Goal: Task Accomplishment & Management: Complete application form

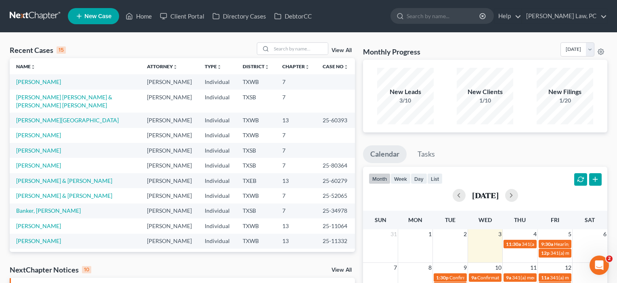
scroll to position [101, 0]
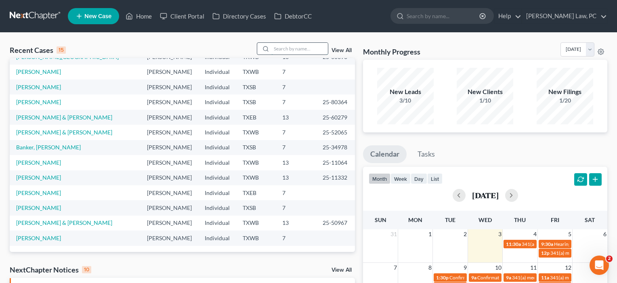
click at [279, 48] on input "search" at bounding box center [299, 49] width 57 height 12
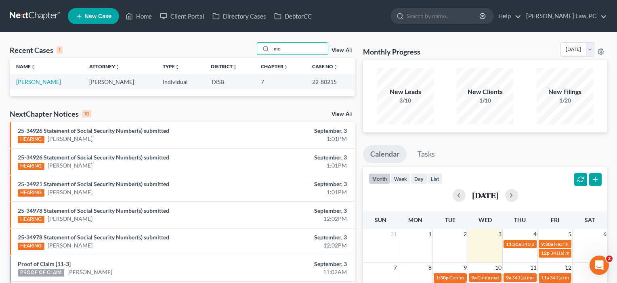
type input "m"
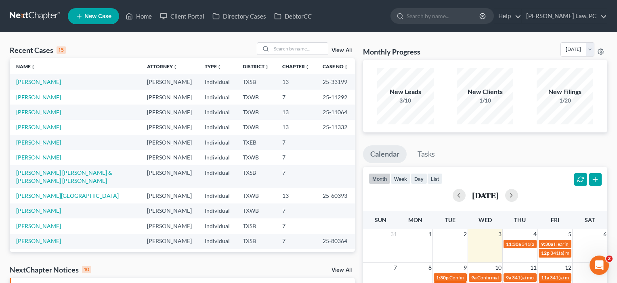
click at [92, 17] on span "New Case" at bounding box center [97, 16] width 27 height 6
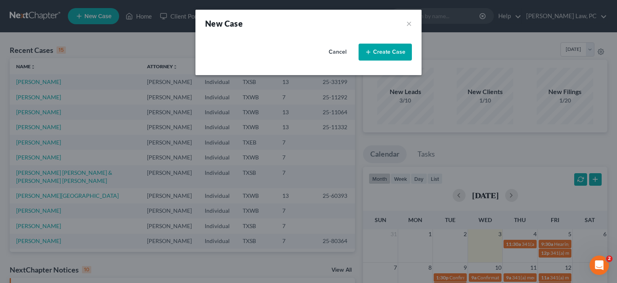
select select "79"
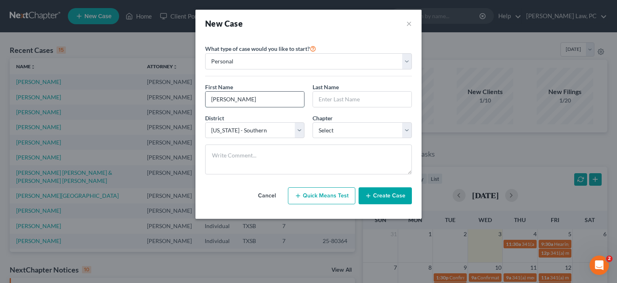
type input "[PERSON_NAME]"
select select "0"
click at [383, 196] on button "Create Case" at bounding box center [385, 195] width 53 height 17
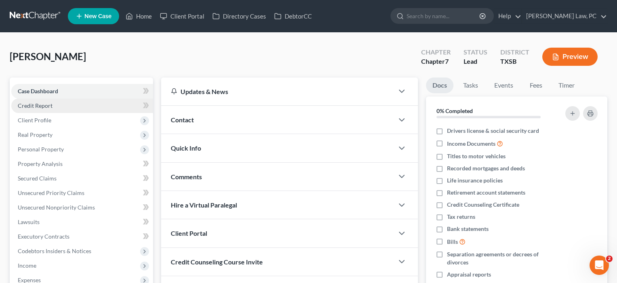
click at [40, 106] on span "Credit Report" at bounding box center [35, 105] width 35 height 7
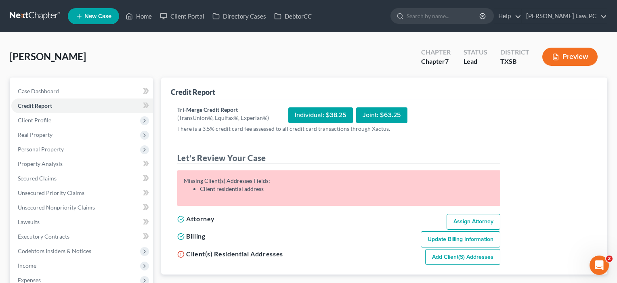
scroll to position [3, 0]
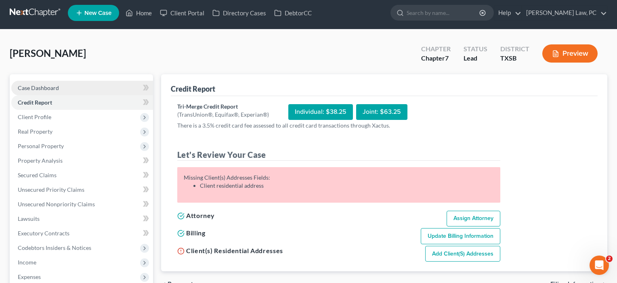
click at [58, 88] on span "Case Dashboard" at bounding box center [38, 87] width 41 height 7
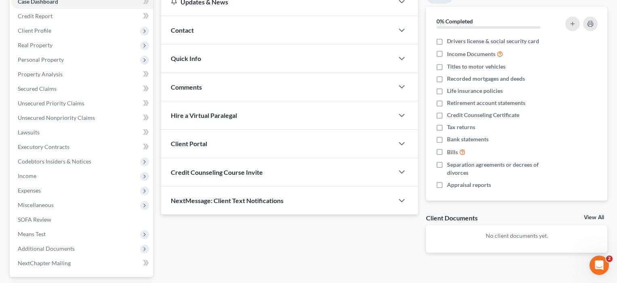
scroll to position [122, 0]
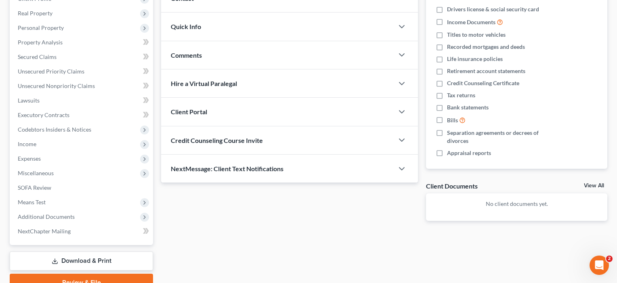
click at [244, 145] on div "Credit Counseling Course Invite" at bounding box center [277, 140] width 233 height 28
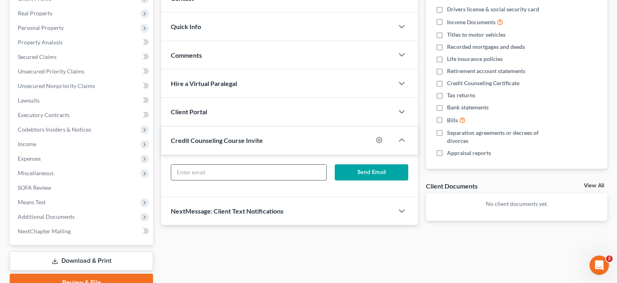
click at [194, 171] on input "text" at bounding box center [248, 172] width 155 height 15
paste input "[EMAIL_ADDRESS][DOMAIN_NAME]"
type input "[EMAIL_ADDRESS][DOMAIN_NAME]"
click at [368, 173] on button "Send Email" at bounding box center [372, 172] width 74 height 16
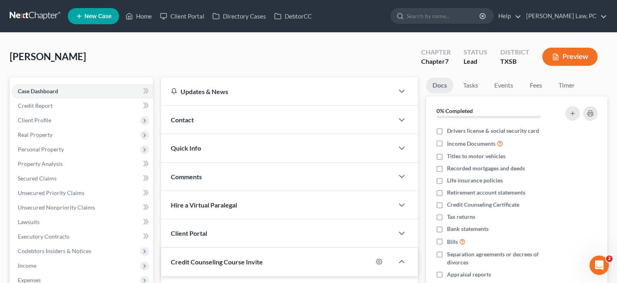
scroll to position [0, 0]
